Goal: Go to known website: Go to known website

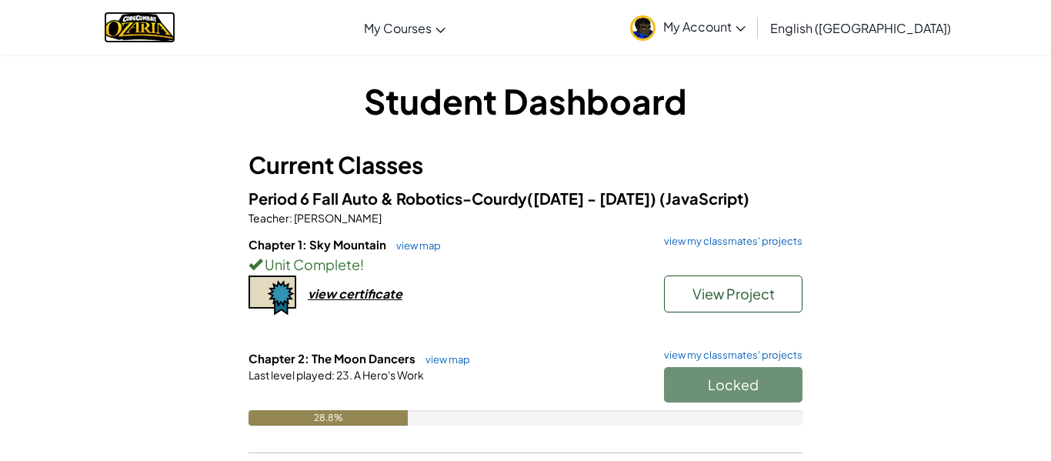
click at [168, 38] on img "Home" at bounding box center [140, 28] width 72 height 32
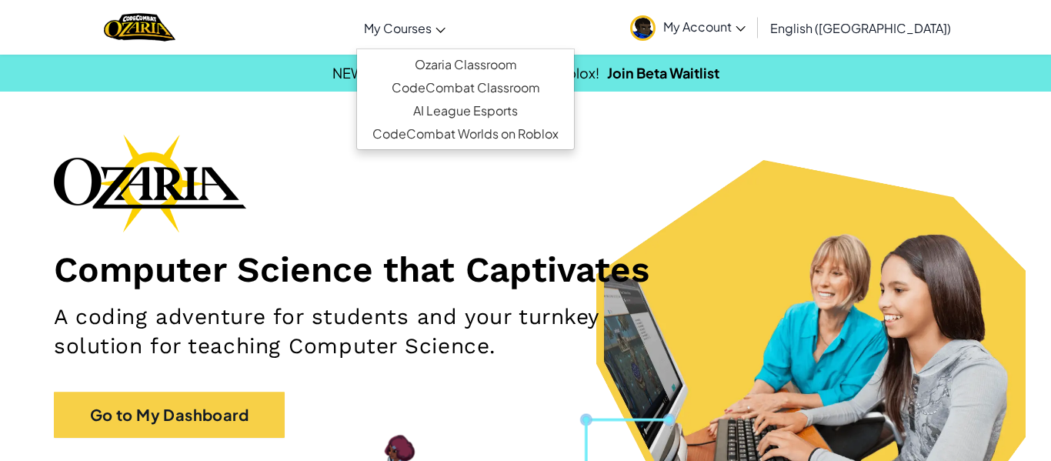
click at [432, 31] on span "My Courses" at bounding box center [398, 28] width 68 height 16
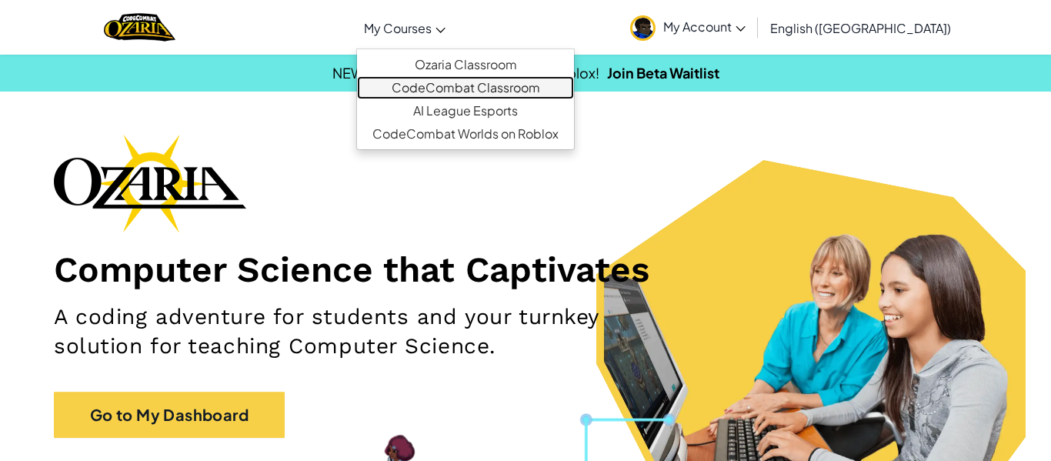
click at [512, 94] on link "CodeCombat Classroom" at bounding box center [465, 87] width 217 height 23
